Goal: Book appointment/travel/reservation

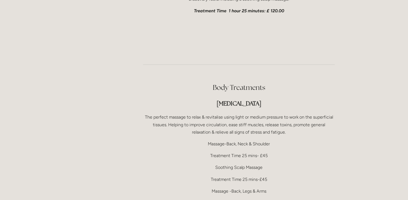
scroll to position [984, 0]
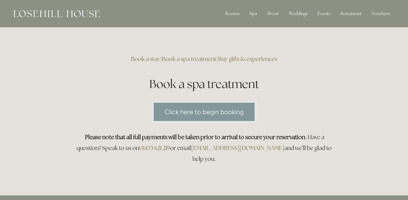
click at [192, 112] on link "Click here to begin booking" at bounding box center [204, 111] width 104 height 21
click at [196, 111] on link "Click here to begin booking" at bounding box center [204, 111] width 104 height 21
click at [186, 113] on link "Click here to begin booking" at bounding box center [204, 111] width 104 height 21
click at [180, 113] on link "Click here to begin booking" at bounding box center [204, 111] width 104 height 21
click at [208, 112] on link "Click here to begin booking" at bounding box center [204, 111] width 104 height 21
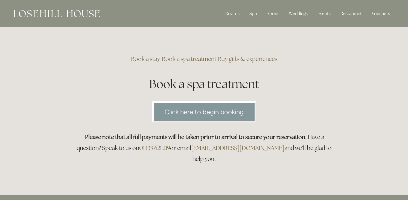
click at [187, 112] on link "Click here to begin booking" at bounding box center [204, 111] width 104 height 21
click at [191, 114] on link "Click here to begin booking" at bounding box center [204, 111] width 104 height 21
click at [174, 110] on link "Click here to begin booking" at bounding box center [204, 111] width 104 height 21
click at [196, 111] on link "Click here to begin booking" at bounding box center [204, 111] width 104 height 21
click at [181, 113] on link "Click here to begin booking" at bounding box center [204, 111] width 104 height 21
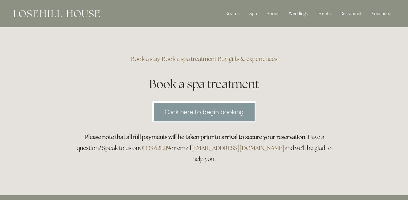
click at [198, 112] on link "Click here to begin booking" at bounding box center [204, 111] width 104 height 21
click at [183, 107] on link "Click here to begin booking" at bounding box center [204, 111] width 104 height 21
click at [190, 111] on link "Click here to begin booking" at bounding box center [204, 111] width 104 height 21
click at [183, 116] on link "Click here to begin booking" at bounding box center [204, 111] width 104 height 21
